Goal: Task Accomplishment & Management: Manage account settings

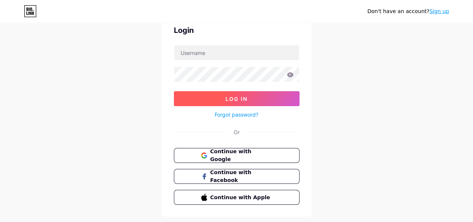
scroll to position [37, 0]
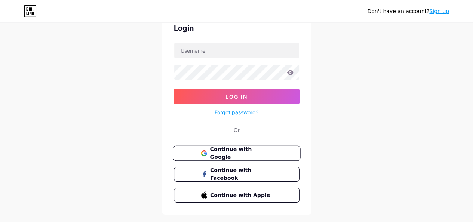
click at [236, 151] on span "Continue with Google" at bounding box center [241, 154] width 63 height 16
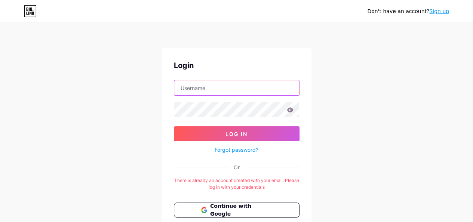
click at [217, 86] on input "text" at bounding box center [236, 87] width 125 height 15
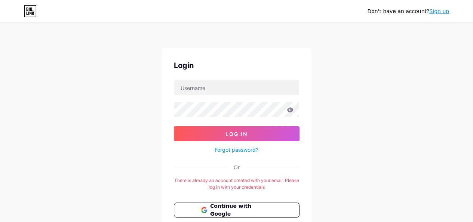
click at [338, 156] on div "Don't have an account? Sign up Login Log In Forgot password? Or There is alread…" at bounding box center [236, 148] width 473 height 296
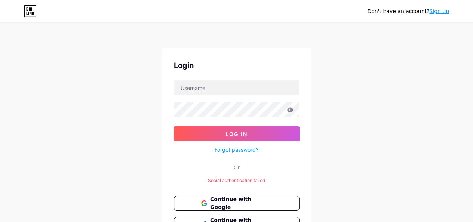
click at [28, 16] on icon at bounding box center [30, 11] width 13 height 12
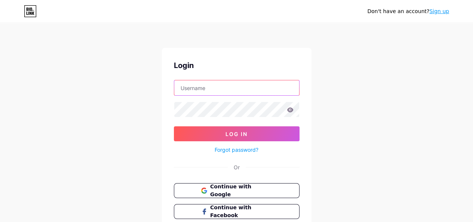
click at [211, 86] on input "text" at bounding box center [236, 87] width 125 height 15
